Goal: Information Seeking & Learning: Learn about a topic

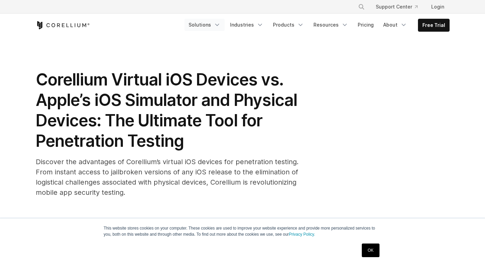
click at [215, 25] on link "Solutions" at bounding box center [205, 25] width 40 height 12
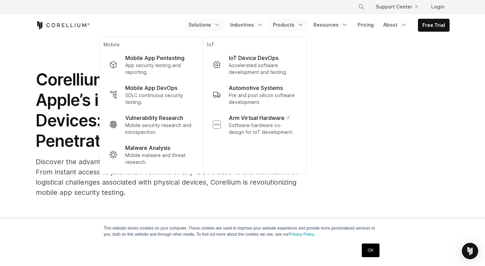
click at [290, 27] on link "Products" at bounding box center [288, 25] width 39 height 12
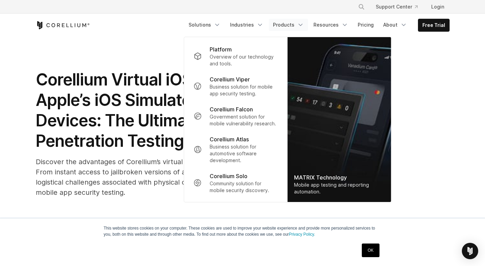
click at [444, 170] on div "Corellium Virtual iOS Devices vs. Apple’s iOS Simulator and Physical Devices: T…" at bounding box center [243, 133] width 414 height 128
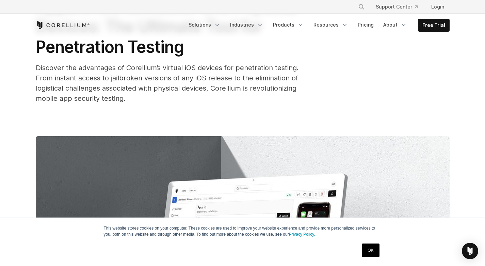
scroll to position [134, 0]
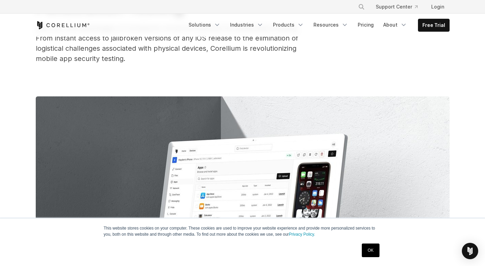
click at [370, 251] on link "OK" at bounding box center [370, 250] width 17 height 14
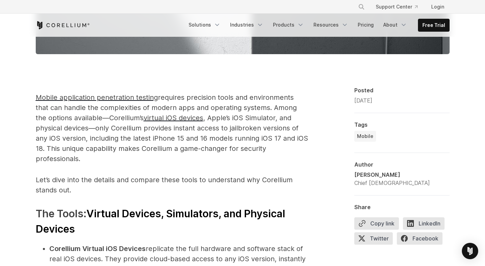
scroll to position [489, 0]
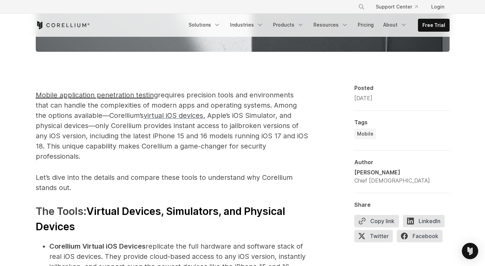
click at [179, 118] on span "virtual iOS devices" at bounding box center [174, 115] width 60 height 8
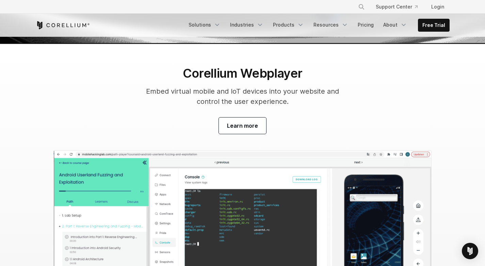
scroll to position [2107, 0]
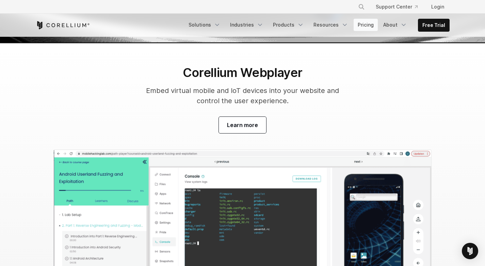
click at [367, 28] on link "Pricing" at bounding box center [366, 25] width 24 height 12
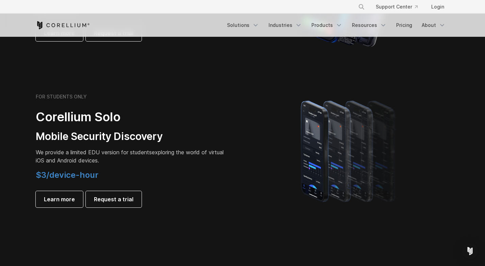
scroll to position [447, 0]
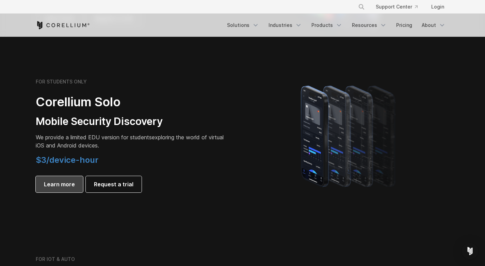
click at [56, 188] on span "Learn more" at bounding box center [59, 184] width 31 height 8
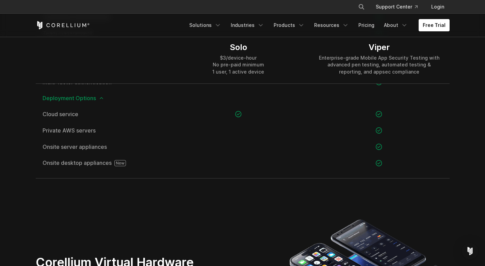
scroll to position [966, 0]
